Goal: Communication & Community: Answer question/provide support

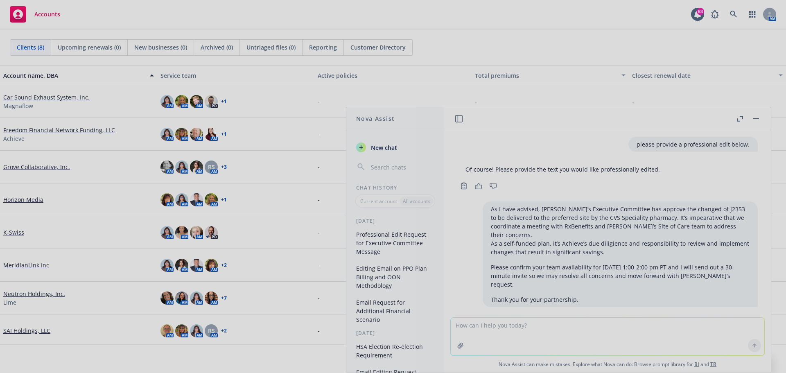
scroll to position [134, 0]
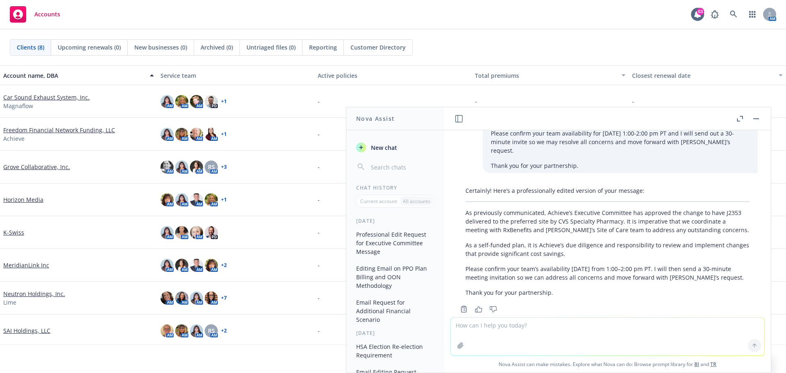
click at [487, 330] on textarea at bounding box center [607, 337] width 313 height 38
type textarea "please edit email below."
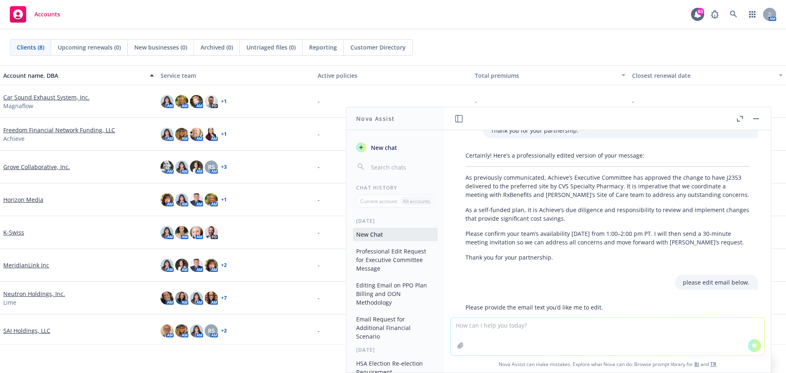
scroll to position [198, 0]
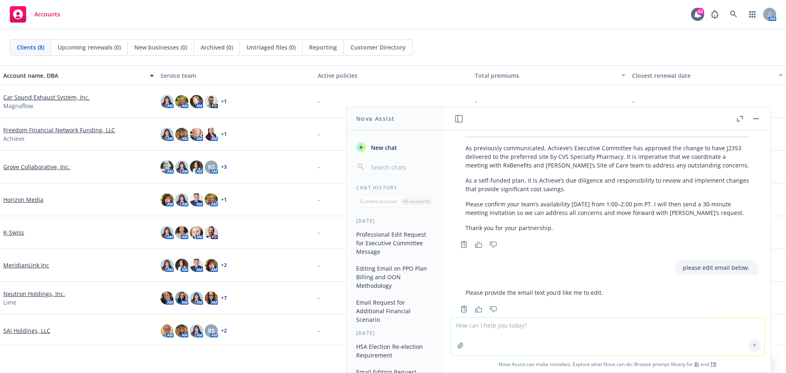
click at [495, 329] on textarea at bounding box center [607, 337] width 313 height 38
paste textarea "For your review and consideration, attached is the Summary of Material Modifica…"
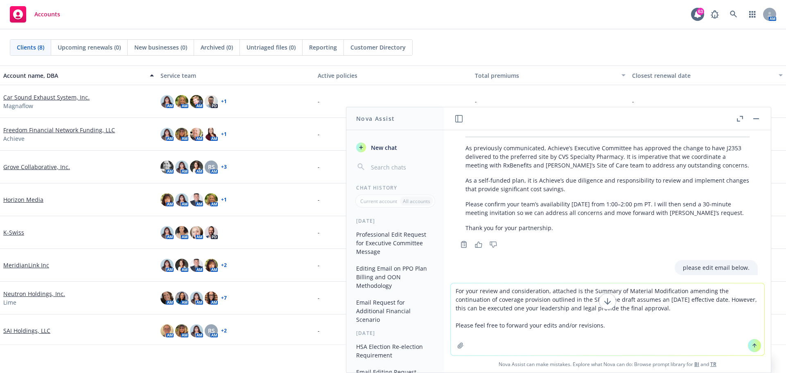
type textarea "For your review and consideration, attached is the Summary of Material Modifica…"
click at [748, 345] on button at bounding box center [754, 345] width 13 height 13
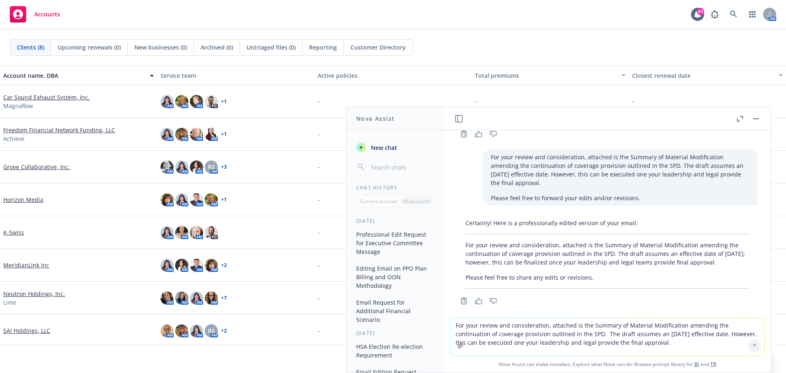
scroll to position [374, 0]
